Goal: Information Seeking & Learning: Learn about a topic

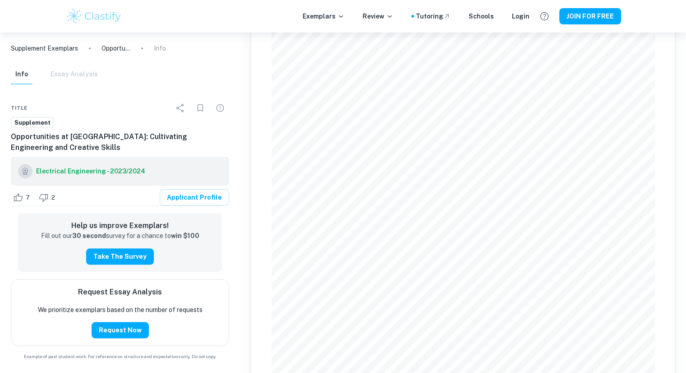
scroll to position [785, 0]
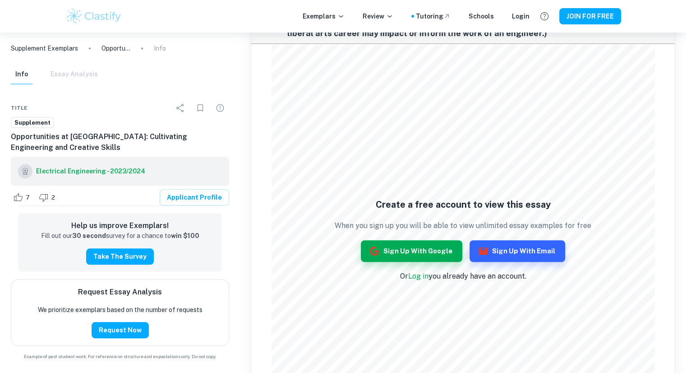
scroll to position [830, 0]
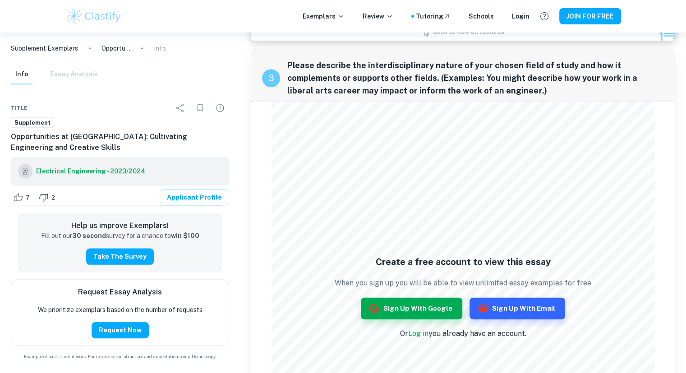
scroll to position [681, 0]
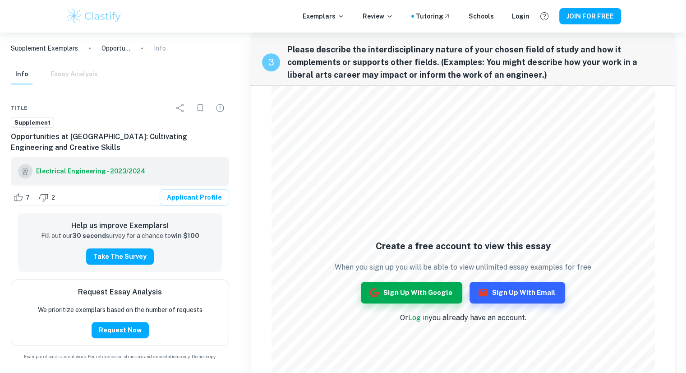
drag, startPoint x: 285, startPoint y: 39, endPoint x: 385, endPoint y: 66, distance: 103.2
click at [385, 66] on div "3 Please describe the interdisciplinary nature of your chosen field of study an…" at bounding box center [463, 58] width 424 height 52
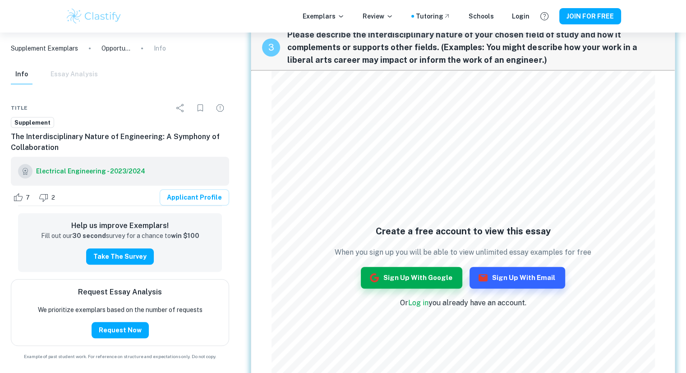
scroll to position [605, 0]
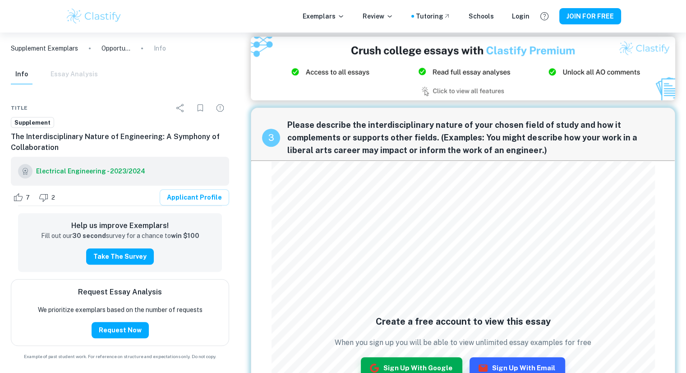
drag, startPoint x: 283, startPoint y: 114, endPoint x: 321, endPoint y: 121, distance: 38.7
click at [321, 121] on div "3 Please describe the interdisciplinary nature of your chosen field of study an…" at bounding box center [463, 134] width 424 height 52
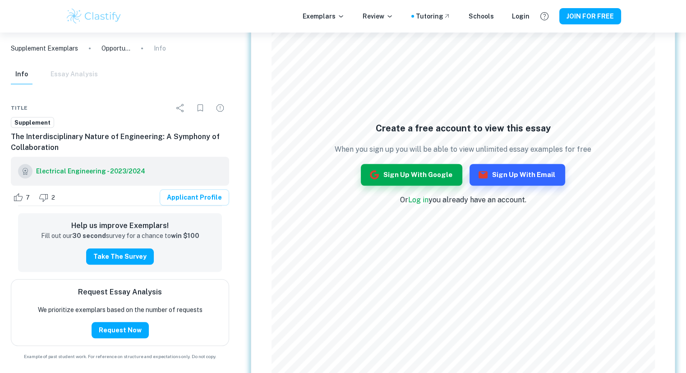
scroll to position [830, 0]
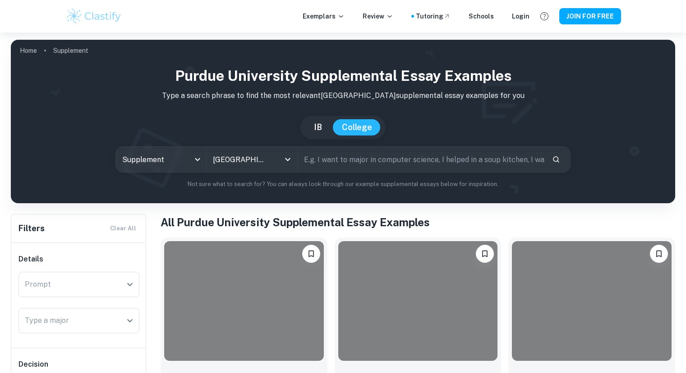
scroll to position [226, 0]
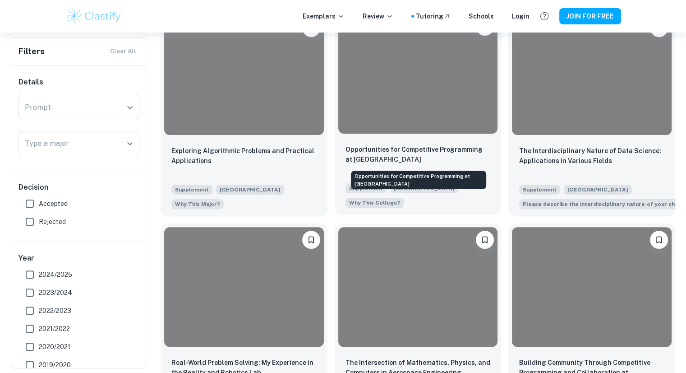
click at [387, 149] on p "Opportunities for Competitive Programming at Purdue" at bounding box center [418, 154] width 145 height 20
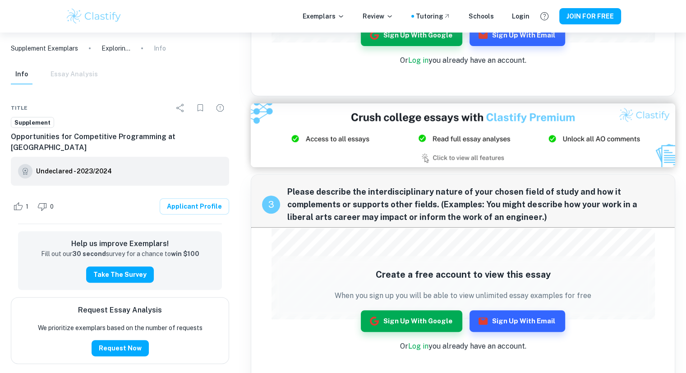
scroll to position [323, 0]
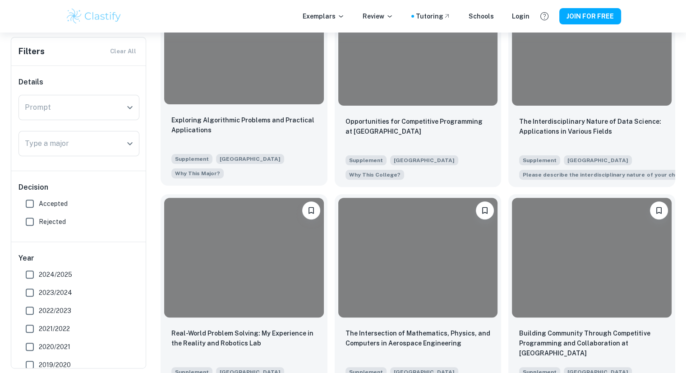
scroll to position [271, 0]
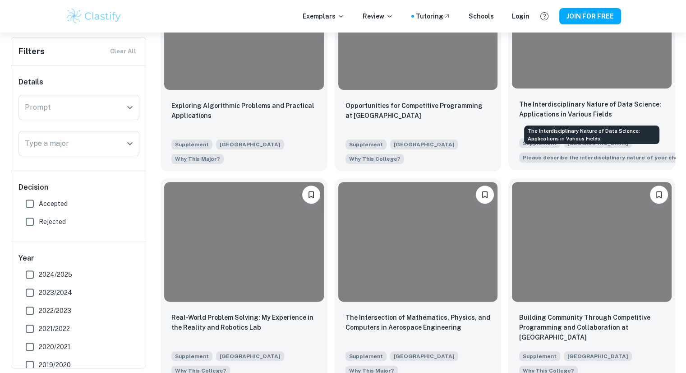
click at [561, 112] on p "The Interdisciplinary Nature of Data Science: Applications in Various Fields" at bounding box center [591, 109] width 145 height 20
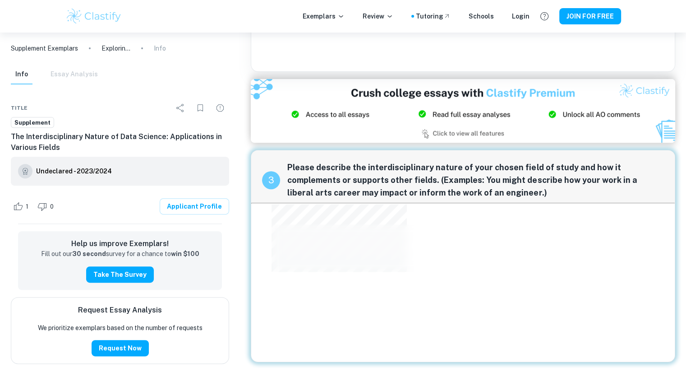
scroll to position [323, 0]
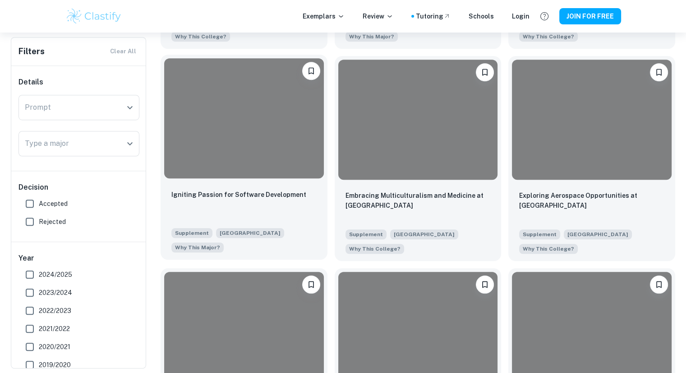
scroll to position [677, 0]
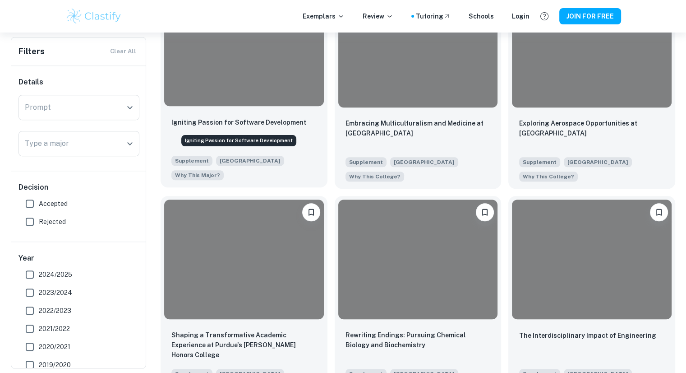
click at [228, 122] on p "Igniting Passion for Software Development" at bounding box center [239, 122] width 135 height 10
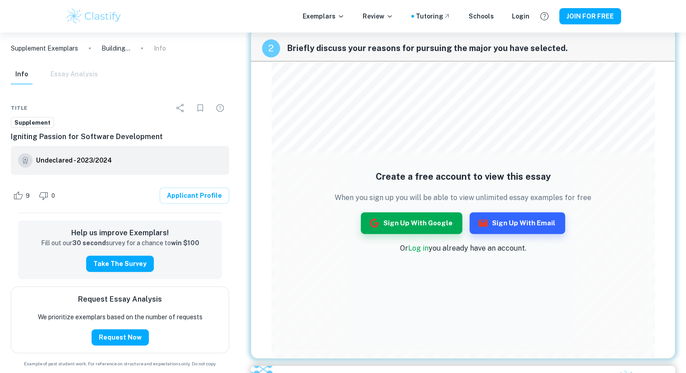
scroll to position [433, 0]
